Goal: Task Accomplishment & Management: Manage account settings

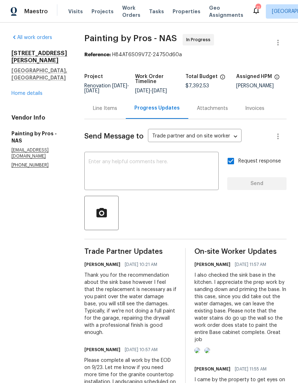
scroll to position [-3, 0]
click at [127, 10] on span "Work Orders" at bounding box center [131, 11] width 18 height 14
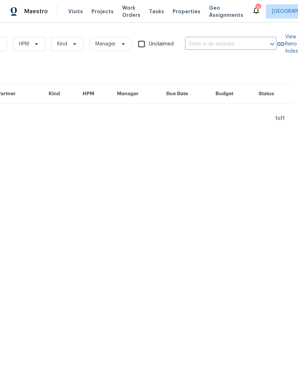
scroll to position [0, 118]
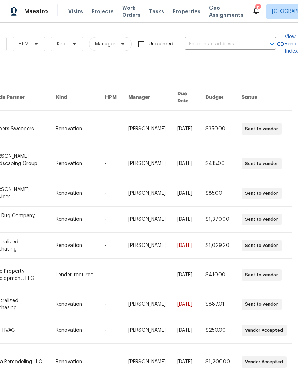
click at [219, 41] on input "text" at bounding box center [221, 44] width 72 height 11
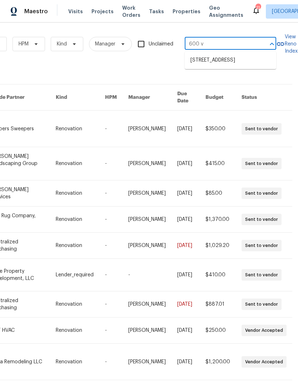
type input "600 vi"
click at [195, 62] on li "[STREET_ADDRESS]" at bounding box center [231, 60] width 92 height 12
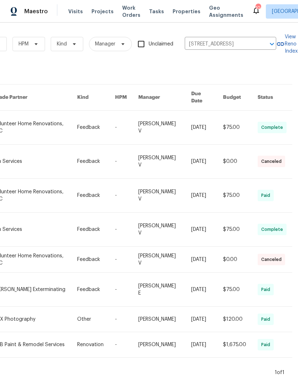
click at [76, 6] on div "Visits Projects Work Orders Tasks Properties Geo Assignments" at bounding box center [160, 11] width 184 height 14
click at [72, 9] on span "Visits" at bounding box center [75, 11] width 15 height 7
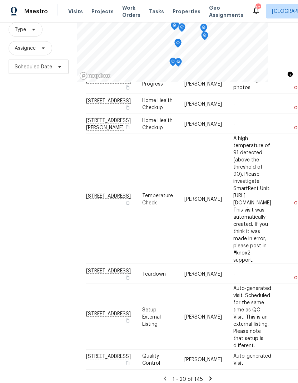
scroll to position [29, 0]
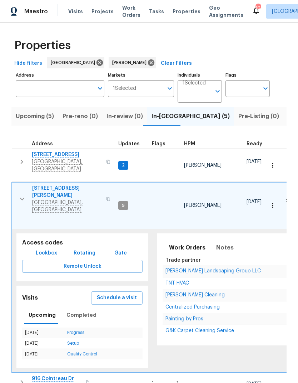
click at [23, 185] on button "button" at bounding box center [22, 199] width 14 height 29
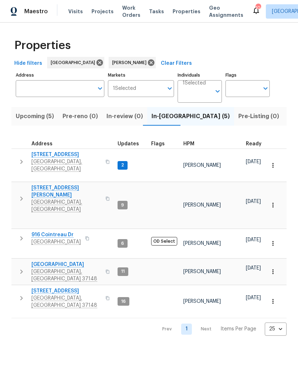
click at [288, 119] on span "Listed (9)" at bounding box center [301, 116] width 27 height 10
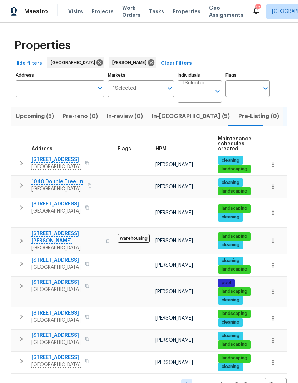
scroll to position [10, 0]
click at [23, 236] on icon "button" at bounding box center [21, 240] width 9 height 9
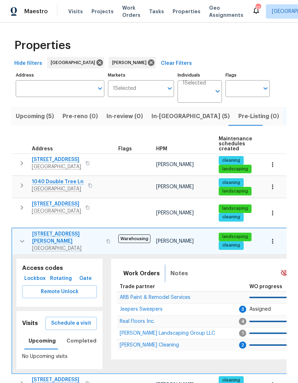
click at [178, 268] on span "Notes" at bounding box center [180, 273] width 18 height 10
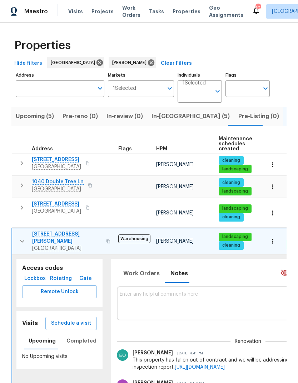
click at [22, 237] on icon "button" at bounding box center [22, 241] width 9 height 9
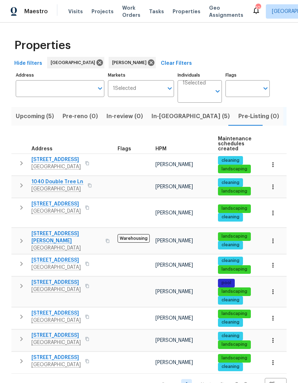
click at [24, 236] on icon "button" at bounding box center [21, 240] width 9 height 9
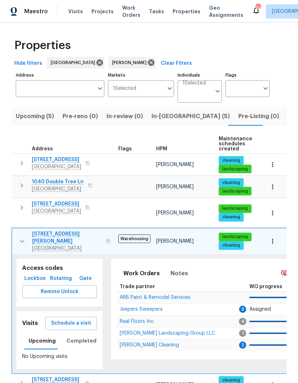
click at [73, 319] on span "Schedule a visit" at bounding box center [71, 323] width 40 height 9
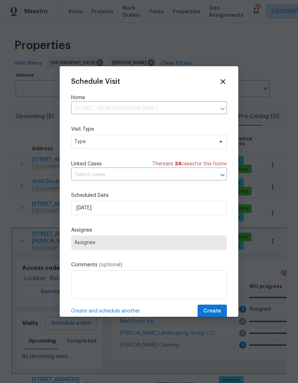
click at [222, 84] on icon at bounding box center [223, 82] width 8 height 8
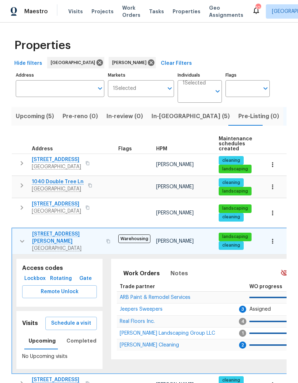
scroll to position [0, 0]
click at [22, 237] on icon "button" at bounding box center [22, 241] width 9 height 9
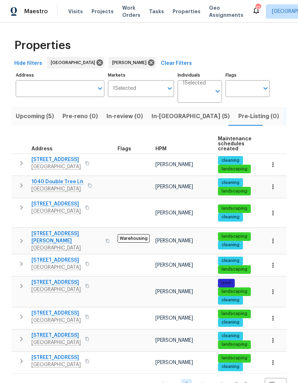
click at [24, 159] on icon "button" at bounding box center [21, 163] width 9 height 9
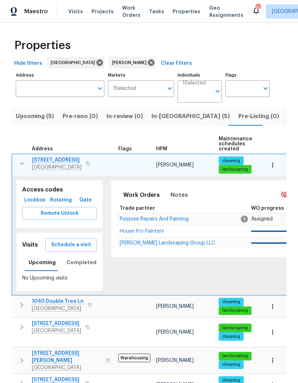
click at [23, 161] on icon "button" at bounding box center [22, 163] width 9 height 9
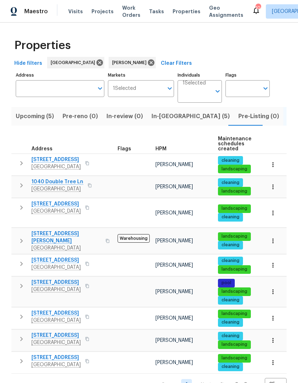
click at [21, 210] on icon "button" at bounding box center [21, 207] width 9 height 9
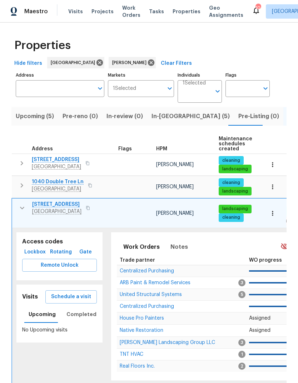
click at [25, 207] on icon "button" at bounding box center [22, 208] width 9 height 9
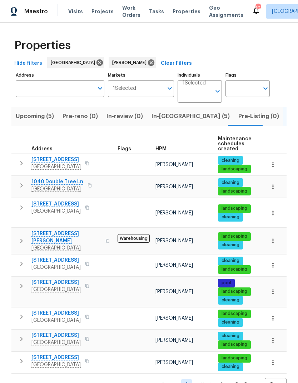
click at [19, 203] on button "button" at bounding box center [21, 207] width 14 height 14
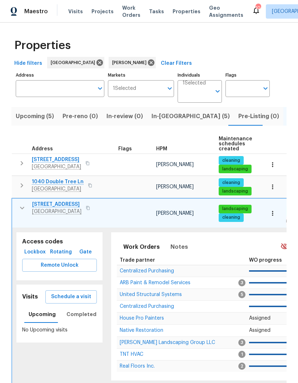
click at [19, 202] on button "button" at bounding box center [22, 208] width 14 height 14
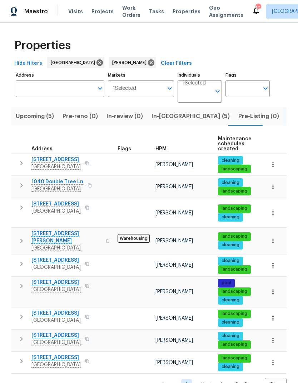
click at [18, 334] on icon "button" at bounding box center [21, 338] width 9 height 9
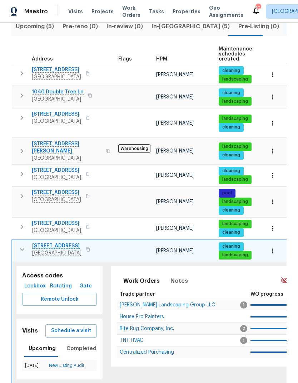
scroll to position [90, 0]
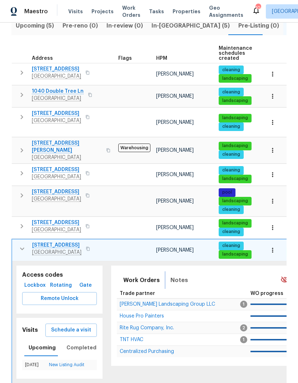
click at [186, 271] on button "Notes" at bounding box center [179, 279] width 26 height 17
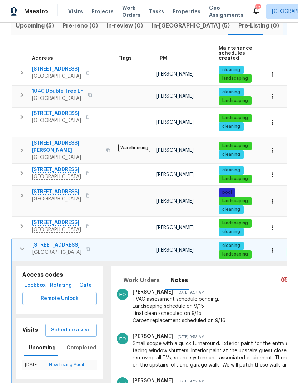
scroll to position [203, 0]
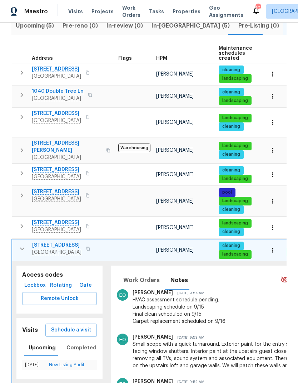
click at [20, 244] on icon "button" at bounding box center [22, 248] width 9 height 9
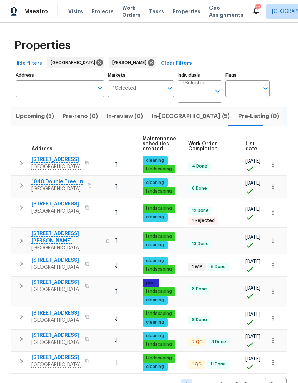
scroll to position [0, 75]
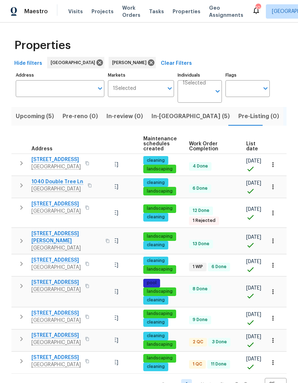
click at [246, 149] on span "List date" at bounding box center [252, 146] width 12 height 10
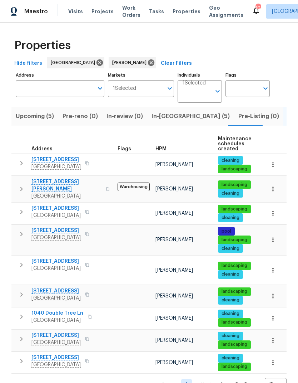
scroll to position [10, 0]
click at [20, 332] on button "button" at bounding box center [21, 339] width 14 height 14
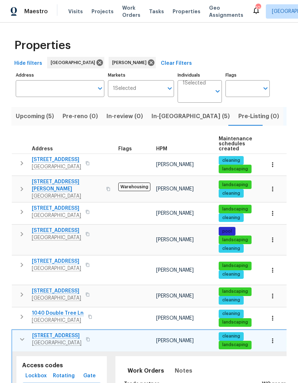
scroll to position [0, 0]
click at [177, 366] on span "Notes" at bounding box center [184, 371] width 18 height 10
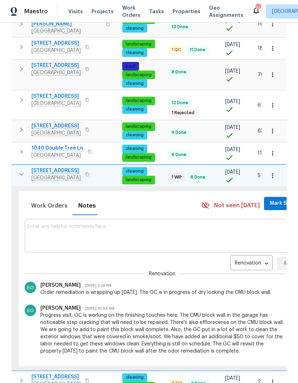
click at [276, 199] on span "Mark Seen" at bounding box center [283, 203] width 26 height 9
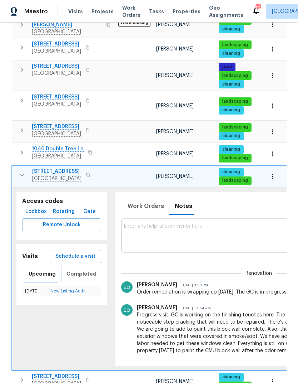
click at [83, 269] on span "Completed" at bounding box center [82, 273] width 30 height 9
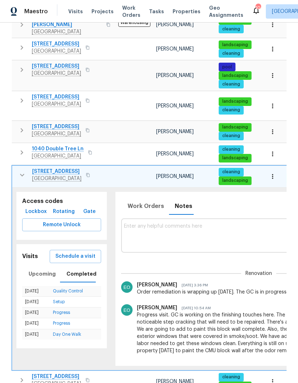
click at [80, 289] on link "Quality Control" at bounding box center [68, 291] width 30 height 4
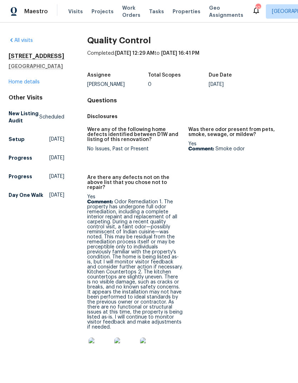
click at [101, 337] on img at bounding box center [100, 348] width 23 height 23
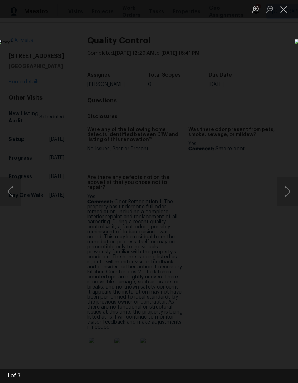
click at [286, 193] on button "Next image" at bounding box center [287, 191] width 21 height 29
click at [287, 195] on button "Next image" at bounding box center [287, 191] width 21 height 29
click at [290, 177] on button "Next image" at bounding box center [287, 191] width 21 height 29
click at [284, 10] on button "Close lightbox" at bounding box center [284, 9] width 14 height 13
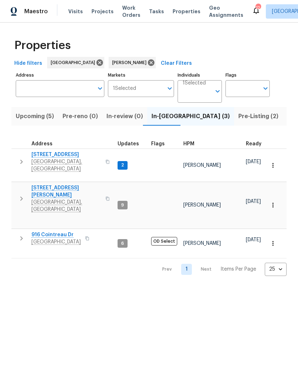
click at [20, 160] on icon "button" at bounding box center [21, 162] width 3 height 4
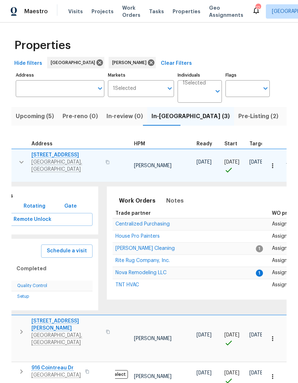
scroll to position [6, 50]
click at [142, 270] on span "Nova Remodeling LLC" at bounding box center [141, 272] width 51 height 5
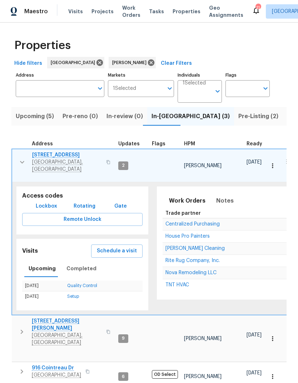
scroll to position [0, 0]
click at [17, 155] on button "button" at bounding box center [22, 161] width 14 height 21
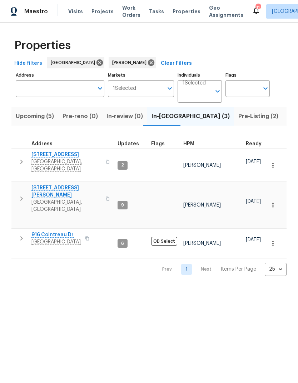
click at [23, 194] on icon "button" at bounding box center [21, 198] width 9 height 9
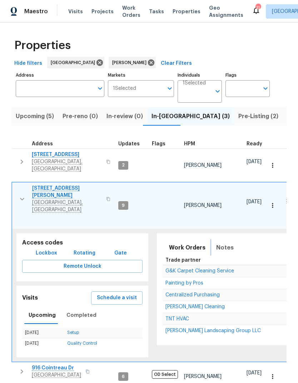
click at [216, 242] on span "Notes" at bounding box center [225, 247] width 18 height 10
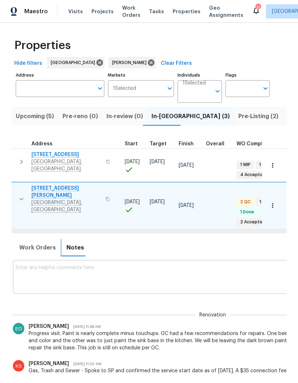
scroll to position [6, 154]
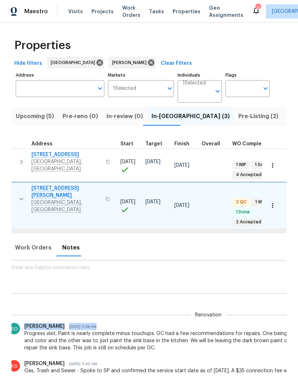
click at [33, 330] on div "Progress visit. Paint is nearly complete minus touchups. GC had a few recommend…" at bounding box center [208, 340] width 369 height 21
click at [39, 330] on div "Progress visit. Paint is nearly complete minus touchups. GC had a few recommend…" at bounding box center [208, 340] width 369 height 21
copy div "Paint is nearly complete minus touchups. GC had a few recommendations for repai…"
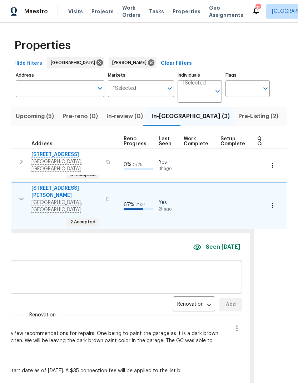
scroll to position [6, 320]
click at [233, 324] on icon "button" at bounding box center [237, 328] width 9 height 9
click at [202, 313] on li "Edit message" at bounding box center [210, 314] width 49 height 12
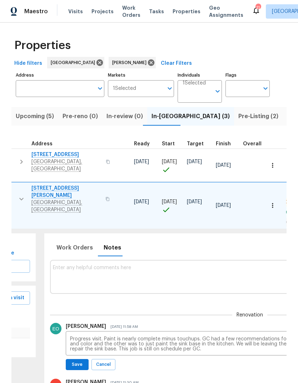
scroll to position [6, 114]
click at [79, 336] on textarea "Progress visit. Paint is nearly complete minus touchups. GC had a few recommend…" at bounding box center [249, 343] width 361 height 15
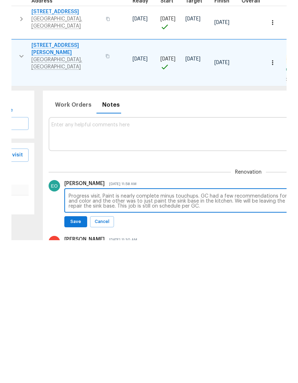
click at [78, 336] on textarea "Progress visit. Paint is nearly complete minus touchups. GC had a few recommend…" at bounding box center [249, 343] width 361 height 15
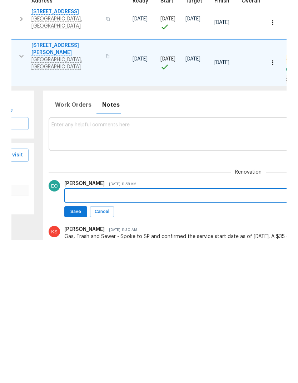
click at [79, 336] on textarea at bounding box center [249, 338] width 361 height 5
click at [75, 336] on textarea at bounding box center [249, 338] width 361 height 5
paste textarea "The painting work is almost completed with only a few touch-ups pending. The Ge…"
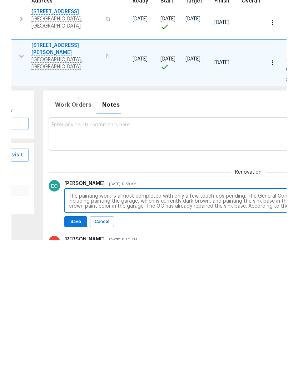
scroll to position [6, 341]
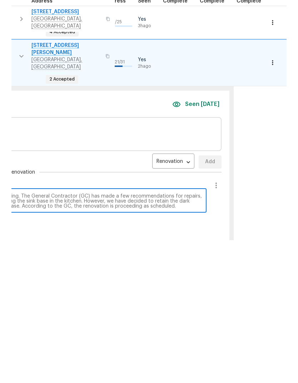
type textarea "The painting work is almost completed with only a few touch-ups pending. The Ge…"
click at [79, 323] on div "Eric Ovalle Sep 22, 2025 11:58 AM The painting work is almost completed with on…" at bounding box center [22, 351] width 400 height 56
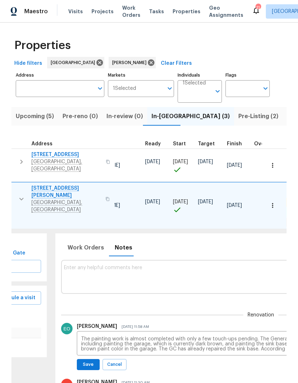
scroll to position [6, 101]
click at [83, 361] on span "Save" at bounding box center [89, 365] width 14 height 8
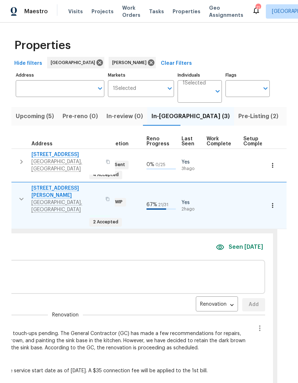
scroll to position [6, 297]
click at [259, 325] on icon "button" at bounding box center [259, 328] width 1 height 6
click at [237, 286] on li "Edit message" at bounding box center [233, 285] width 49 height 12
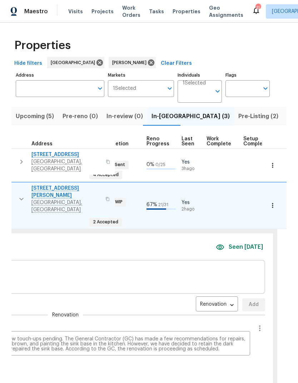
click at [112, 336] on textarea "The painting work is almost completed with only a few touch-ups pending. The Ge…" at bounding box center [66, 343] width 361 height 15
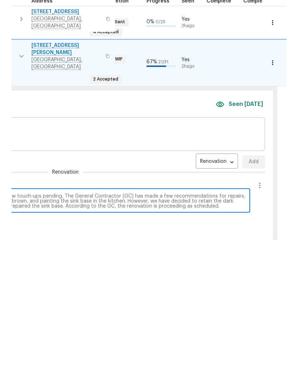
click at [129, 336] on textarea "The painting work is almost completed with only a few touch-ups pending. The Ge…" at bounding box center [66, 343] width 361 height 15
type textarea "The painting work is almost completed with only a few touch-ups pending. The GC…"
click at [53, 323] on div "Eric Ovalle Sep 22, 2025 11:58 AM The painting work is almost completed with on…" at bounding box center [66, 351] width 400 height 56
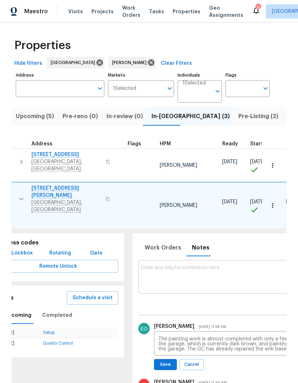
scroll to position [0, 24]
click at [159, 361] on span "Save" at bounding box center [166, 365] width 14 height 8
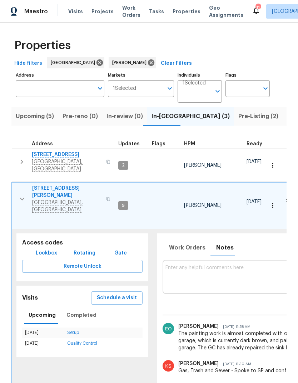
scroll to position [0, 0]
click at [18, 195] on icon "button" at bounding box center [22, 199] width 9 height 9
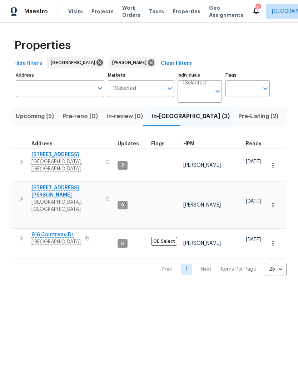
click at [239, 117] on span "Pre-Listing (2)" at bounding box center [259, 116] width 40 height 10
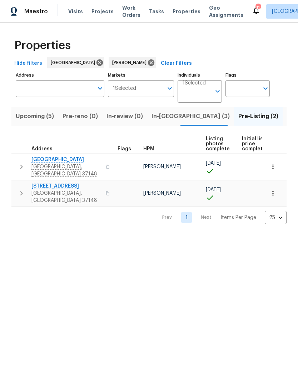
click at [156, 115] on span "In-reno (3)" at bounding box center [191, 116] width 78 height 10
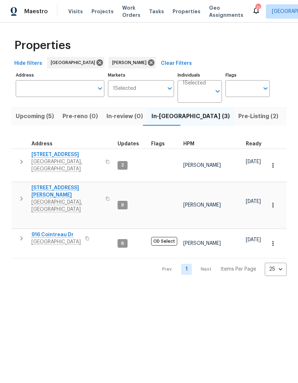
click at [23, 160] on icon "button" at bounding box center [21, 162] width 3 height 4
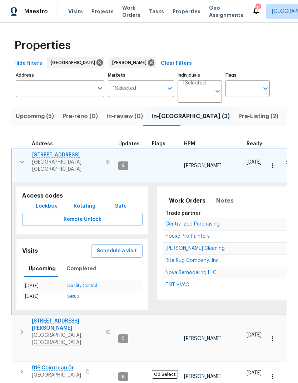
click at [25, 158] on icon "button" at bounding box center [22, 162] width 9 height 9
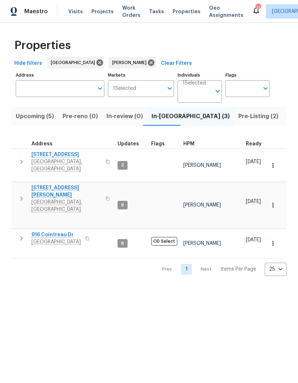
click at [19, 234] on icon "button" at bounding box center [21, 238] width 9 height 9
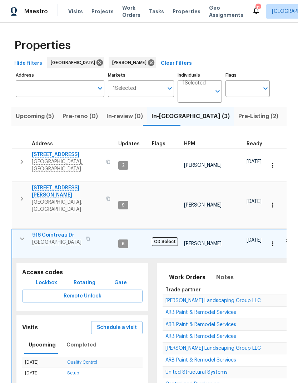
click at [19, 234] on icon "button" at bounding box center [22, 238] width 9 height 9
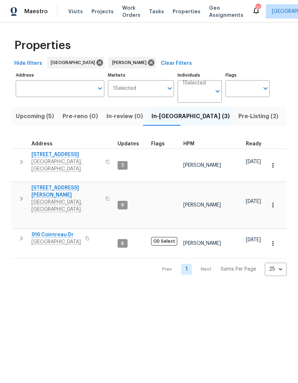
click at [23, 194] on icon "button" at bounding box center [21, 198] width 9 height 9
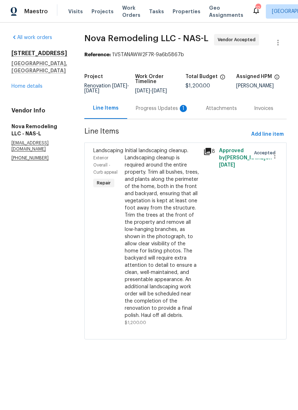
click at [159, 109] on div "Progress Updates 1" at bounding box center [162, 108] width 53 height 7
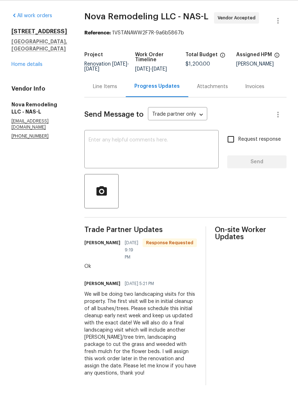
scroll to position [15, 0]
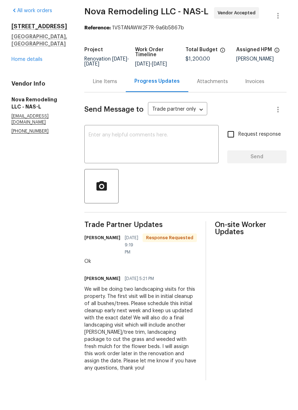
click at [117, 105] on div "Line Items" at bounding box center [105, 108] width 24 height 7
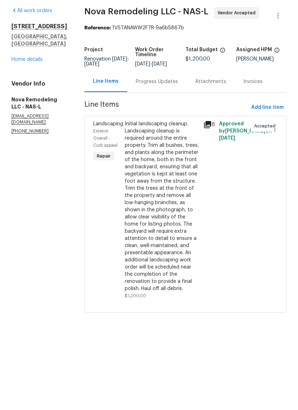
click at [170, 198] on div "Initial landscaping cleanup. Landscaping cleanup is required around the entire …" at bounding box center [162, 233] width 74 height 172
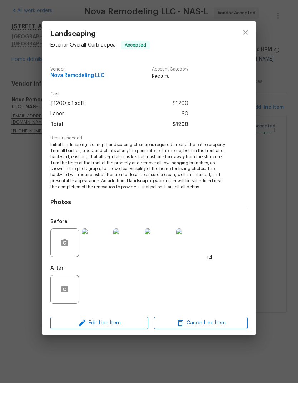
click at [103, 255] on img at bounding box center [96, 269] width 29 height 29
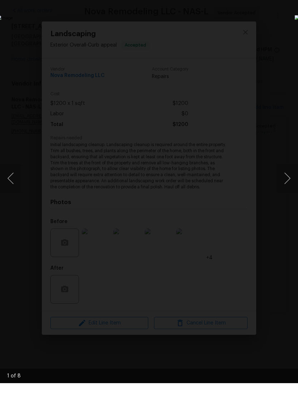
click at [283, 191] on button "Next image" at bounding box center [287, 205] width 21 height 29
click at [290, 191] on button "Next image" at bounding box center [287, 205] width 21 height 29
click at [293, 191] on button "Next image" at bounding box center [287, 205] width 21 height 29
click at [290, 191] on button "Next image" at bounding box center [287, 205] width 21 height 29
click at [284, 191] on button "Next image" at bounding box center [287, 205] width 21 height 29
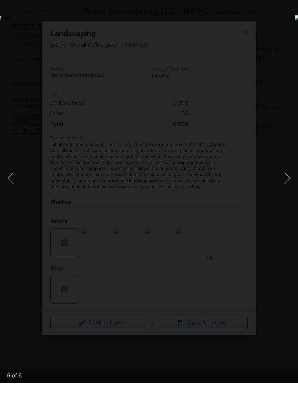
click at [259, 46] on div "Lightbox" at bounding box center [149, 205] width 298 height 410
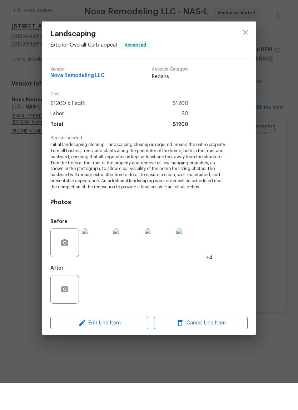
click at [290, 252] on div "Landscaping Exterior Overall - Curb appeal Accepted Vendor Nova Remodeling LLC …" at bounding box center [149, 205] width 298 height 410
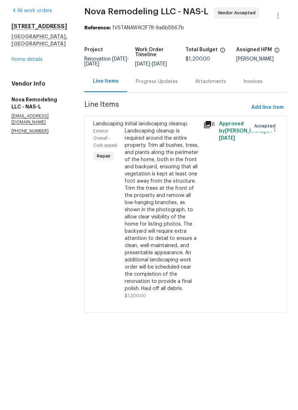
click at [162, 105] on div "Progress Updates" at bounding box center [157, 108] width 42 height 7
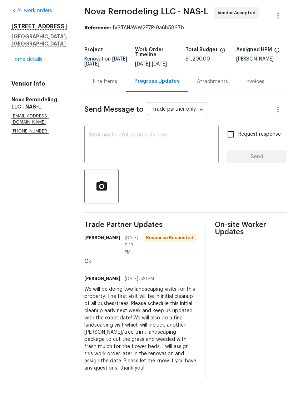
click at [119, 159] on textarea at bounding box center [152, 171] width 126 height 25
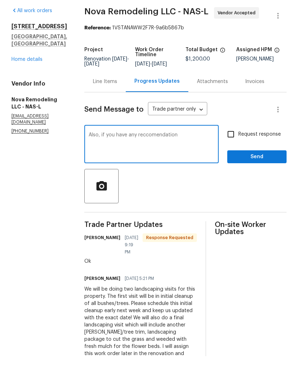
type textarea "Also, if you have any reccomendation"
click at [34, 200] on section "All work orders [STREET_ADDRESS] Home details Vendor Info Nova Remodeling LLC -…" at bounding box center [39, 220] width 56 height 373
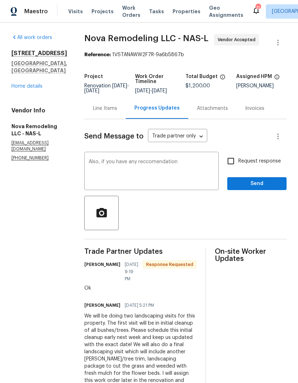
click at [104, 159] on textarea "Also, if you have any reccomendation" at bounding box center [152, 171] width 126 height 25
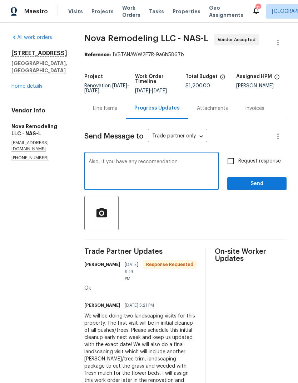
click at [106, 153] on div "Also, if you have any reccomendation x ​" at bounding box center [151, 171] width 134 height 36
click at [107, 159] on textarea "Also, if you have any reccomendation" at bounding box center [152, 171] width 126 height 25
click at [44, 186] on section "All work orders [STREET_ADDRESS] Home details Vendor Info Nova Remodeling LLC -…" at bounding box center [39, 220] width 56 height 373
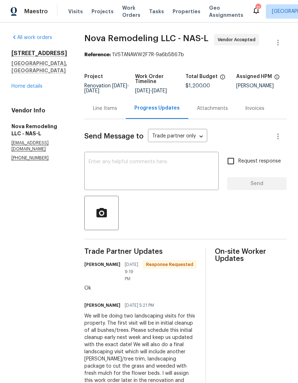
click at [110, 105] on div "Line Items" at bounding box center [105, 108] width 24 height 7
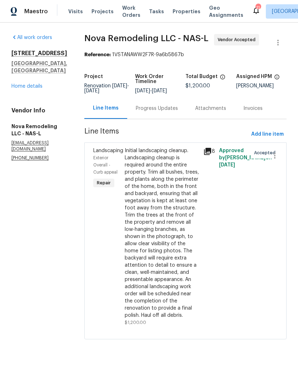
click at [210, 154] on icon at bounding box center [208, 151] width 9 height 9
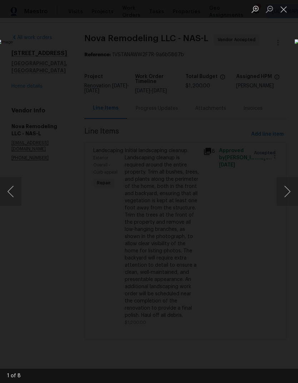
click at [290, 196] on button "Next image" at bounding box center [287, 191] width 21 height 29
click at [289, 202] on button "Next image" at bounding box center [287, 191] width 21 height 29
click at [294, 198] on button "Next image" at bounding box center [287, 191] width 21 height 29
click at [291, 197] on button "Next image" at bounding box center [287, 191] width 21 height 29
click at [292, 198] on button "Next image" at bounding box center [287, 191] width 21 height 29
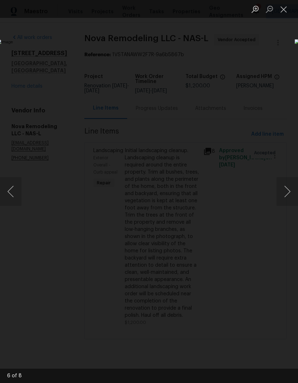
click at [291, 201] on button "Next image" at bounding box center [287, 191] width 21 height 29
click at [289, 196] on button "Next image" at bounding box center [287, 191] width 21 height 29
click at [234, 202] on img "Lightbox" at bounding box center [115, 191] width 237 height 304
click at [234, 201] on img "Lightbox" at bounding box center [115, 191] width 237 height 304
click at [286, 10] on button "Close lightbox" at bounding box center [284, 9] width 14 height 13
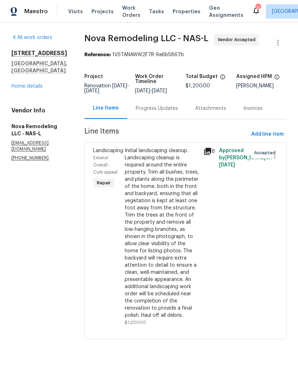
click at [210, 152] on icon at bounding box center [208, 151] width 9 height 9
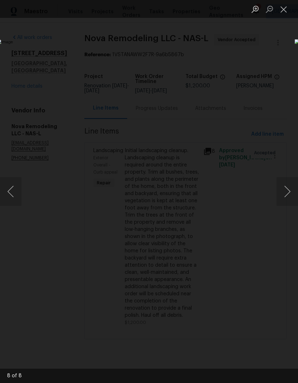
click at [290, 192] on button "Next image" at bounding box center [287, 191] width 21 height 29
click at [284, 7] on button "Close lightbox" at bounding box center [284, 9] width 14 height 13
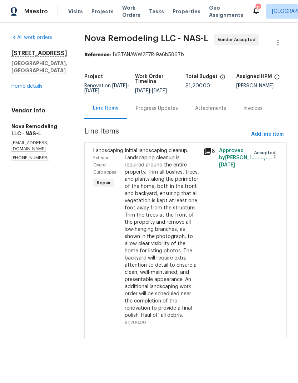
click at [26, 84] on link "Home details" at bounding box center [26, 86] width 31 height 5
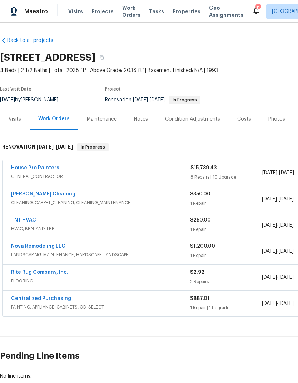
click at [136, 117] on div "Notes" at bounding box center [141, 119] width 14 height 7
